Goal: Find specific page/section: Find specific page/section

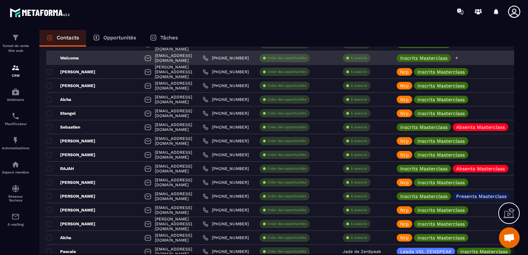
scroll to position [622, 0]
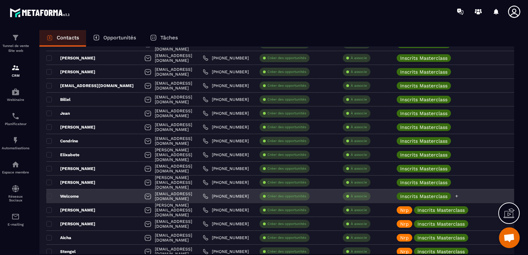
click at [459, 193] on div at bounding box center [457, 197] width 4 height 8
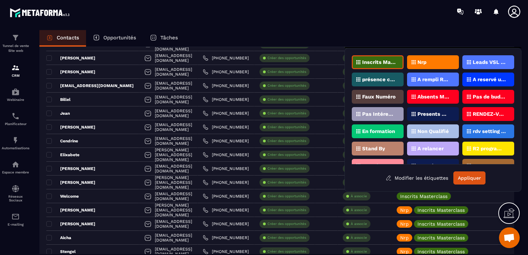
click at [428, 57] on div "Nrp" at bounding box center [433, 62] width 52 height 14
click at [478, 178] on button "Appliquer" at bounding box center [470, 178] width 32 height 13
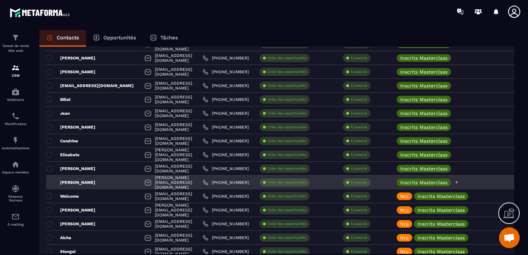
click at [458, 182] on icon at bounding box center [457, 182] width 3 height 3
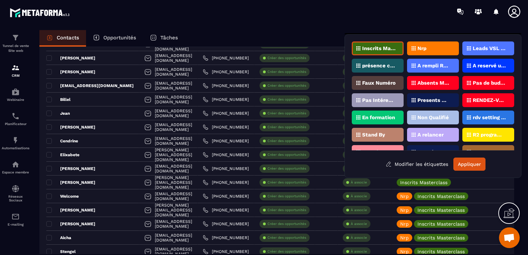
click at [427, 45] on div "Nrp" at bounding box center [433, 48] width 52 height 14
click at [467, 162] on button "Appliquer" at bounding box center [470, 164] width 32 height 13
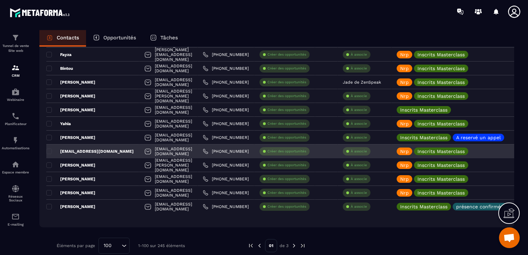
scroll to position [1299, 0]
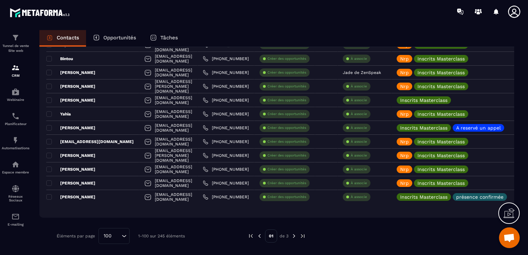
click at [293, 234] on img at bounding box center [294, 236] width 6 height 6
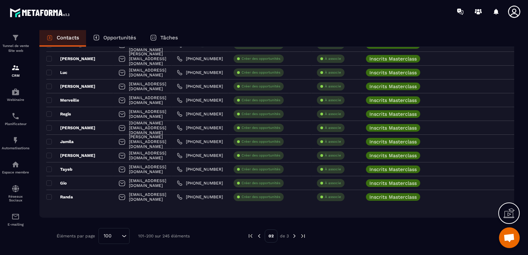
click at [293, 237] on img at bounding box center [294, 236] width 6 height 6
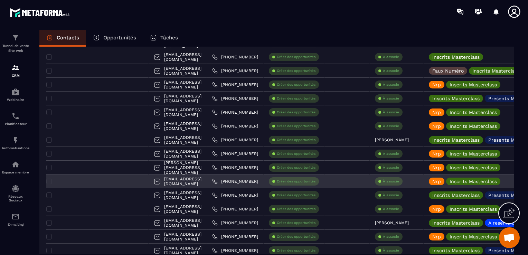
scroll to position [539, 0]
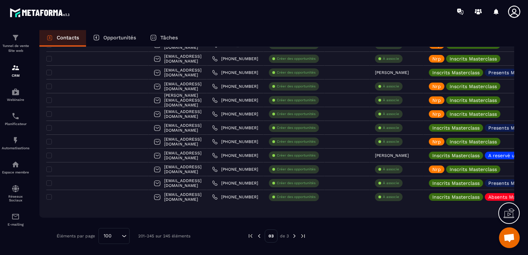
click at [260, 232] on div "03 de 3" at bounding box center [277, 236] width 59 height 16
click at [260, 234] on img at bounding box center [259, 236] width 6 height 6
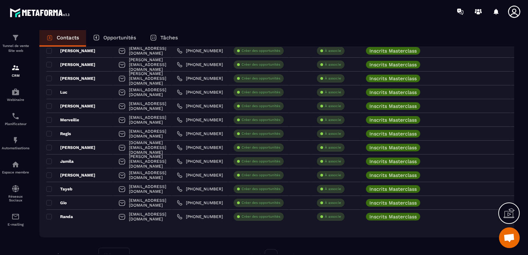
scroll to position [1299, 0]
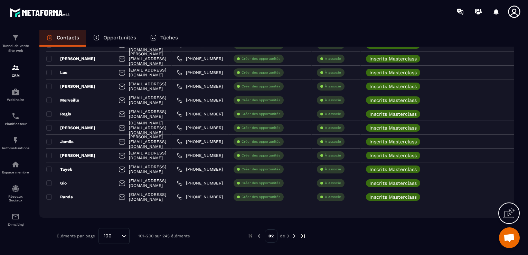
click at [260, 234] on img at bounding box center [259, 236] width 6 height 6
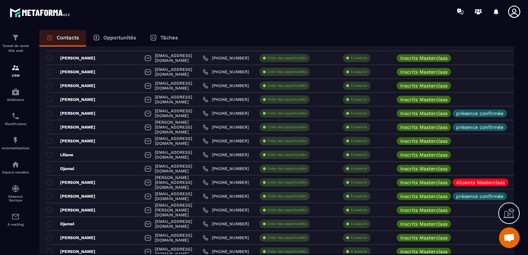
scroll to position [764, 0]
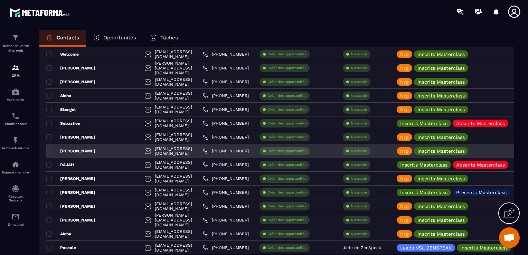
click at [76, 152] on p "[PERSON_NAME]" at bounding box center [70, 151] width 49 height 6
